Goal: Task Accomplishment & Management: Manage account settings

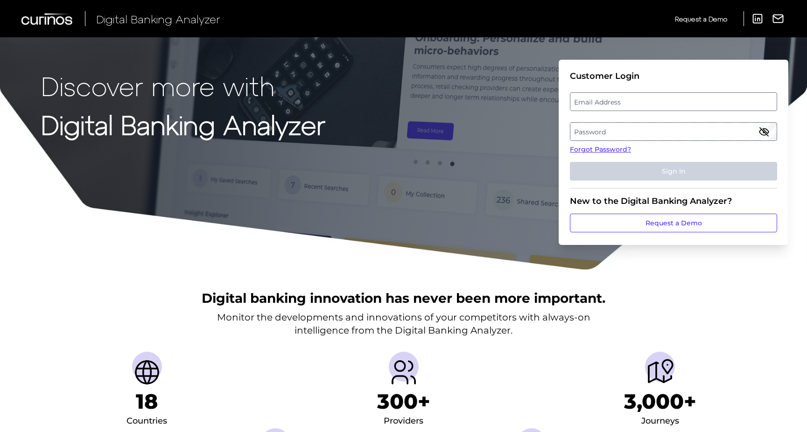
click at [620, 100] on label "Email Address" at bounding box center [674, 101] width 206 height 17
click at [620, 100] on input "email" at bounding box center [673, 101] width 207 height 19
click at [645, 103] on input "[EMAIL_ADDRESS][PERSON_NAME][DOMAIN_NAME]" at bounding box center [673, 101] width 207 height 19
type input "[EMAIL_ADDRESS][PERSON_NAME][DOMAIN_NAME]"
click at [586, 131] on label "Password" at bounding box center [674, 131] width 206 height 17
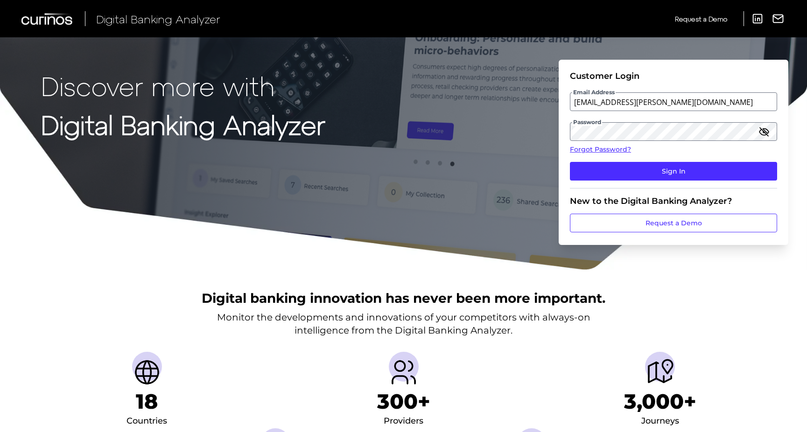
click at [763, 135] on icon "button" at bounding box center [764, 131] width 9 height 7
click at [570, 162] on button "Sign In" at bounding box center [673, 171] width 207 height 19
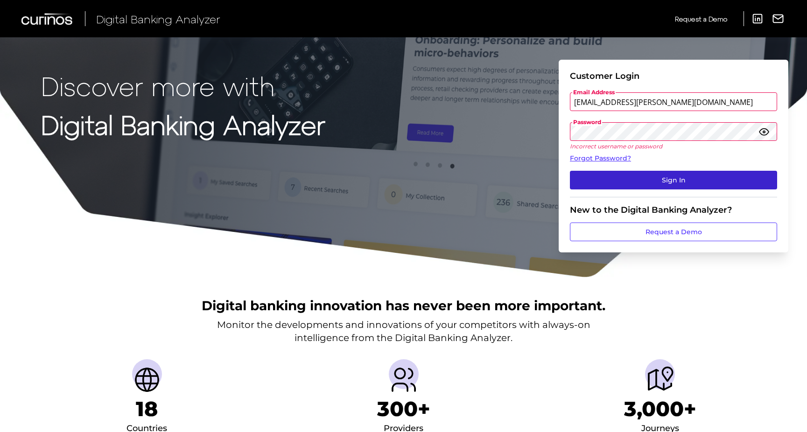
click at [635, 176] on button "Sign In" at bounding box center [673, 180] width 207 height 19
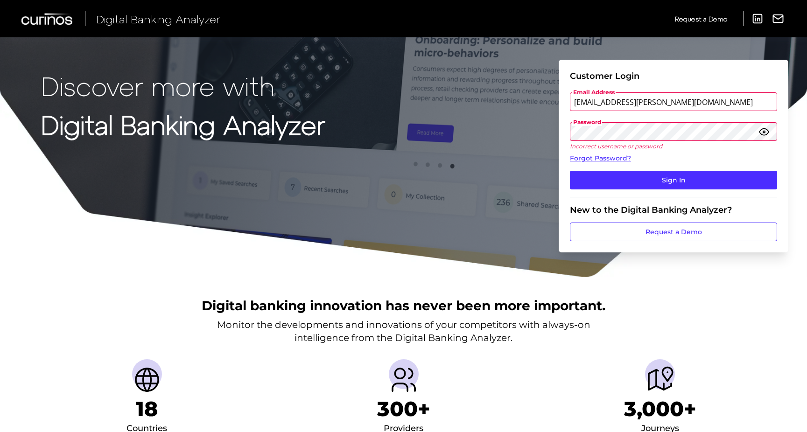
click at [570, 171] on button "Sign In" at bounding box center [673, 180] width 207 height 19
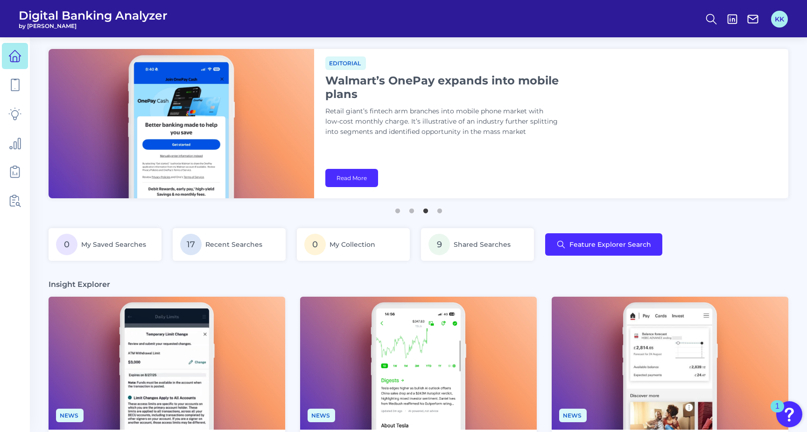
click at [782, 21] on button "KK" at bounding box center [779, 19] width 17 height 17
